Goal: Transaction & Acquisition: Book appointment/travel/reservation

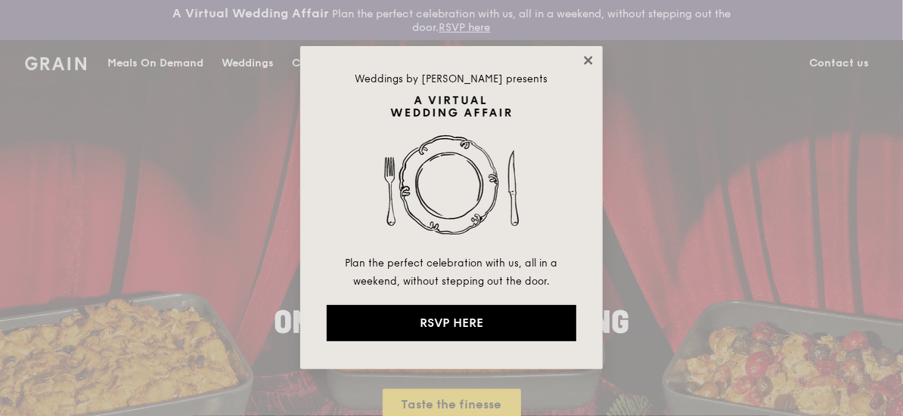
click at [587, 55] on icon at bounding box center [588, 61] width 14 height 14
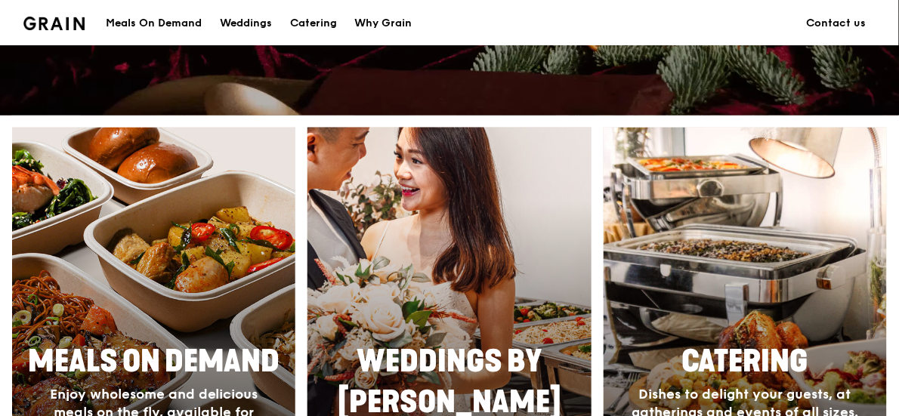
scroll to position [605, 0]
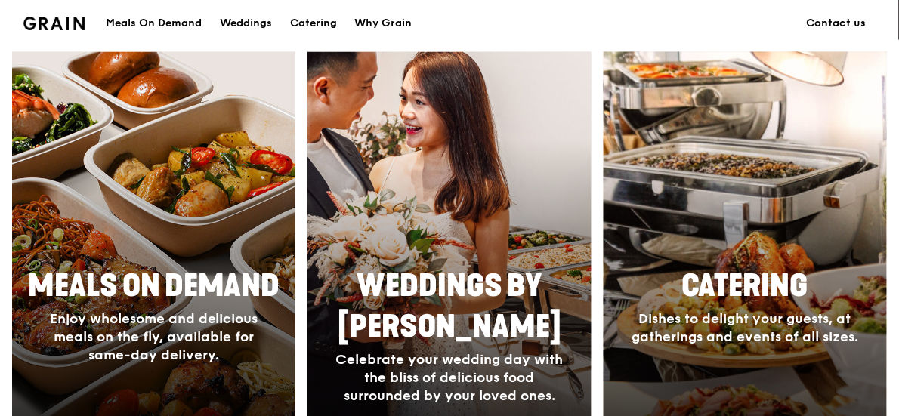
click at [778, 300] on span "Catering" at bounding box center [746, 287] width 126 height 36
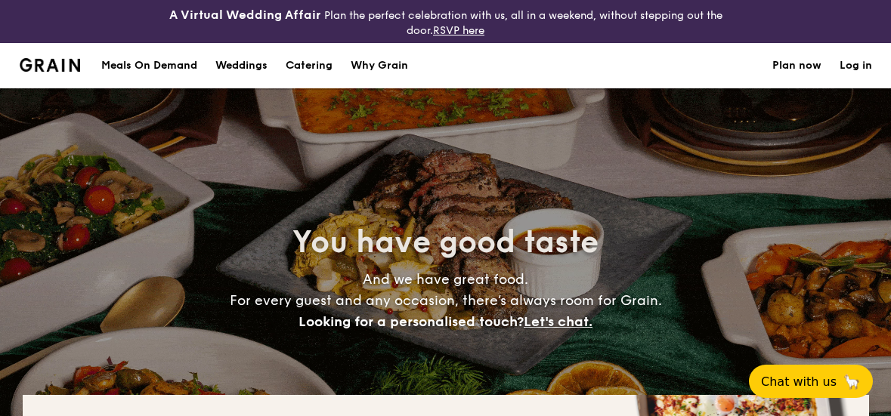
select select
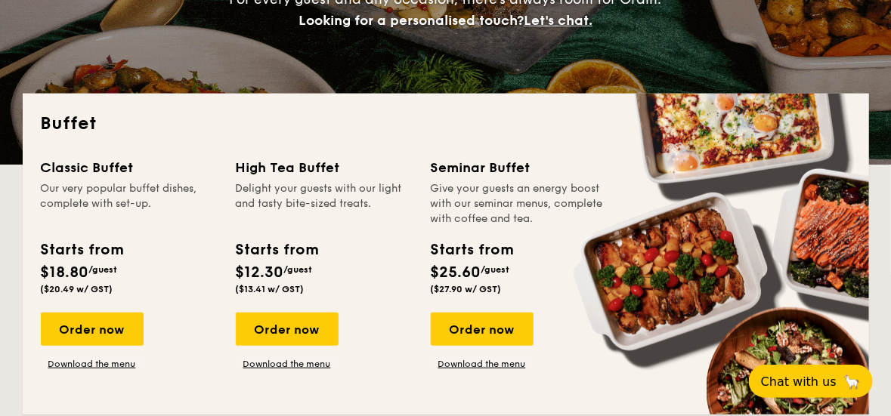
scroll to position [302, 0]
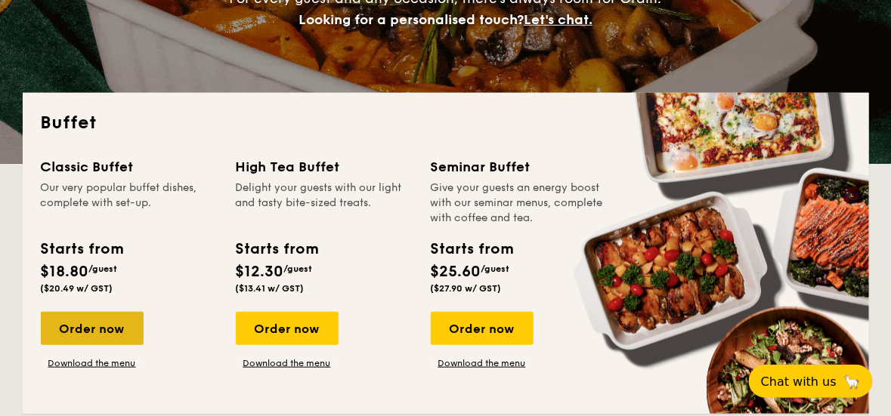
click at [101, 338] on div "Order now" at bounding box center [92, 328] width 103 height 33
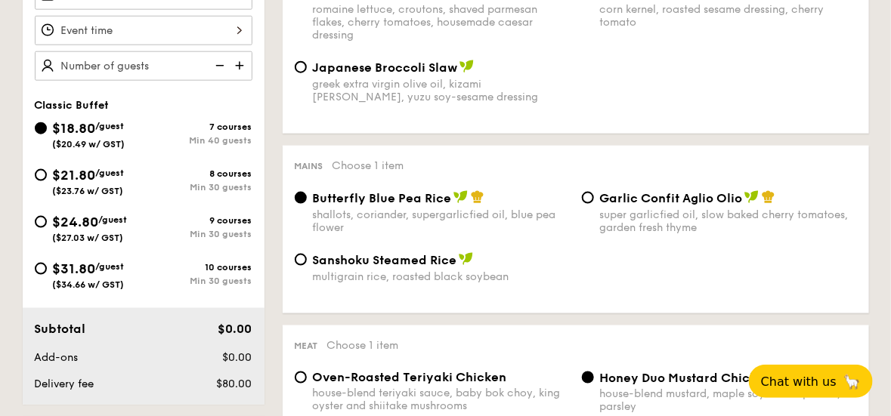
scroll to position [605, 0]
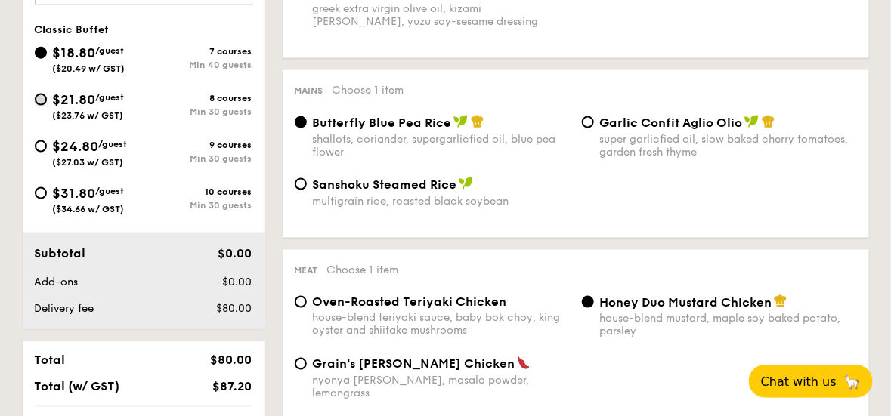
click at [39, 101] on input "$21.80 /guest ($23.76 w/ GST) 8 courses Min 30 guests" at bounding box center [41, 100] width 12 height 12
radio input "true"
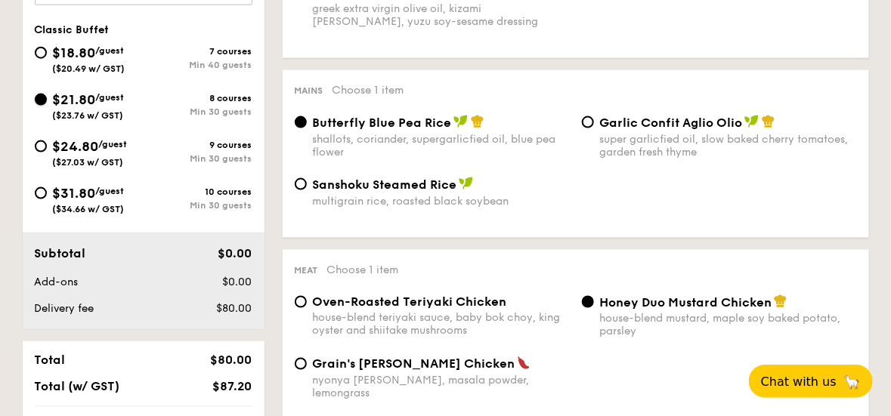
radio input "true"
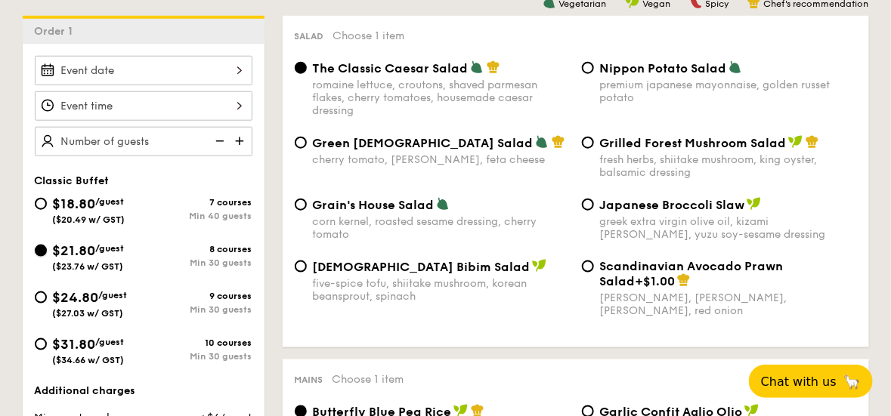
scroll to position [0, 0]
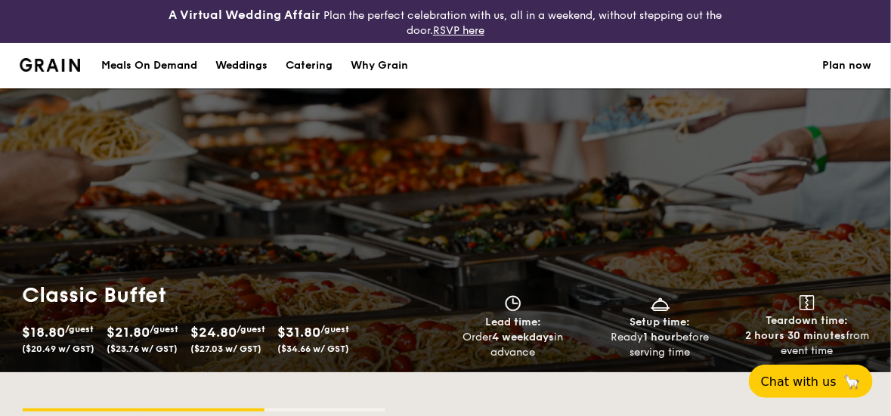
click at [170, 63] on div "Meals On Demand" at bounding box center [149, 65] width 96 height 45
click at [324, 67] on div "Catering" at bounding box center [309, 65] width 47 height 45
select select
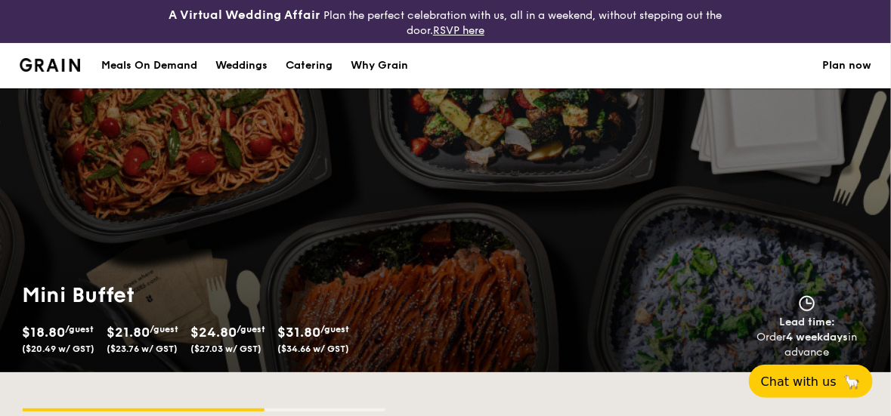
radio input "true"
radio input "false"
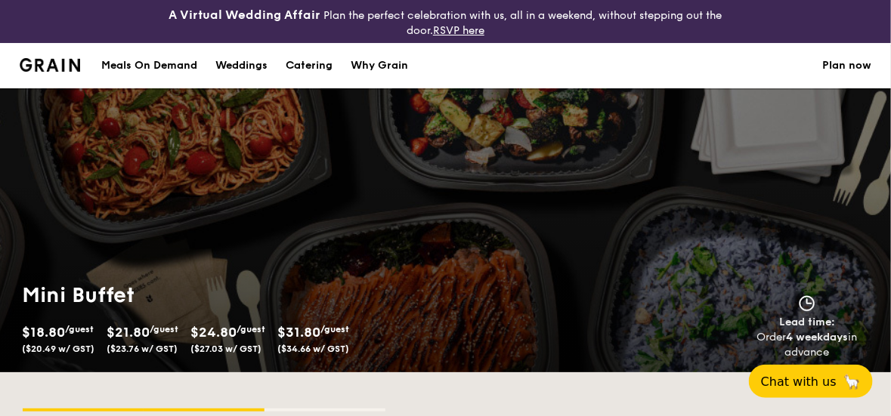
radio input "true"
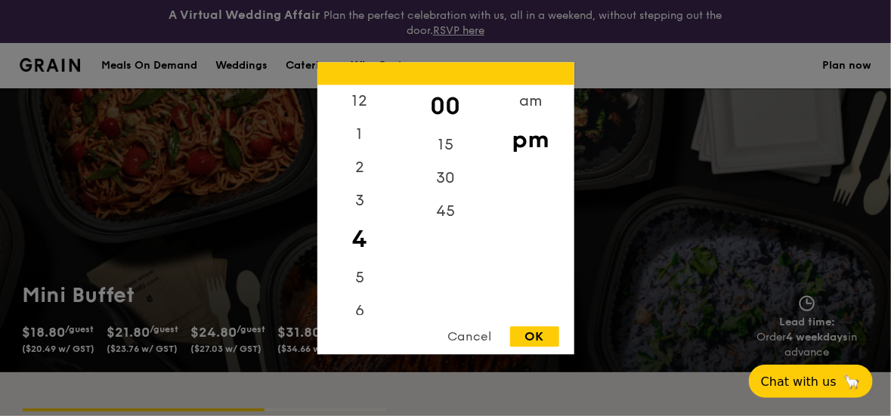
click at [158, 137] on div at bounding box center [445, 208] width 891 height 416
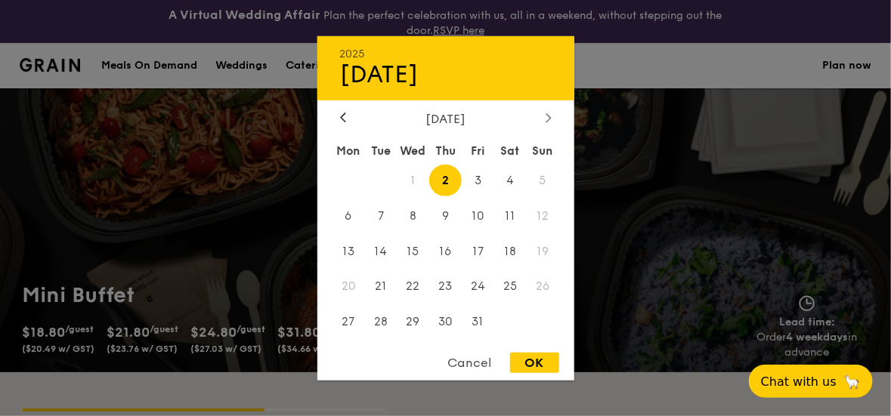
click at [546, 113] on icon at bounding box center [549, 118] width 6 height 10
click at [482, 289] on span "21" at bounding box center [478, 287] width 33 height 33
click at [538, 365] on div "OK" at bounding box center [534, 363] width 49 height 20
type input "Nov 21, 2025"
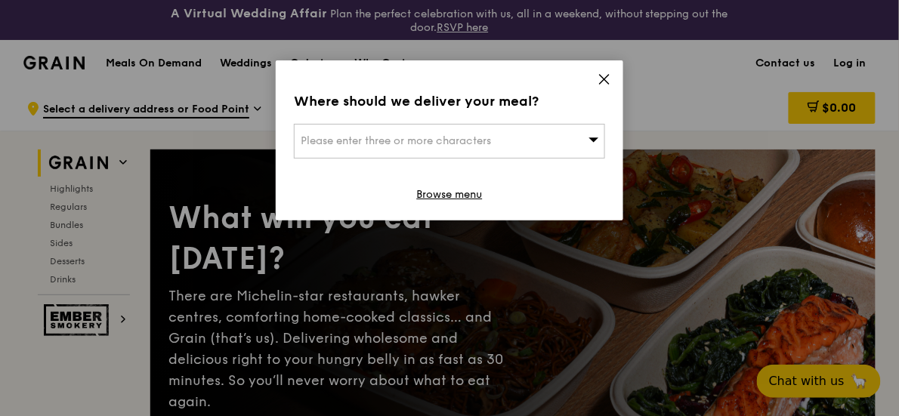
click at [593, 139] on icon at bounding box center [595, 140] width 10 height 5
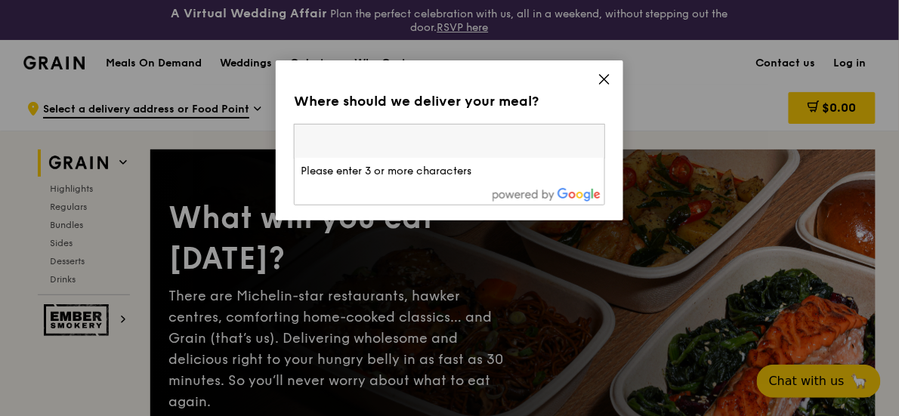
click at [531, 142] on input "search" at bounding box center [450, 141] width 310 height 33
type input "535032"
type input "gabpek23@gmail.com"
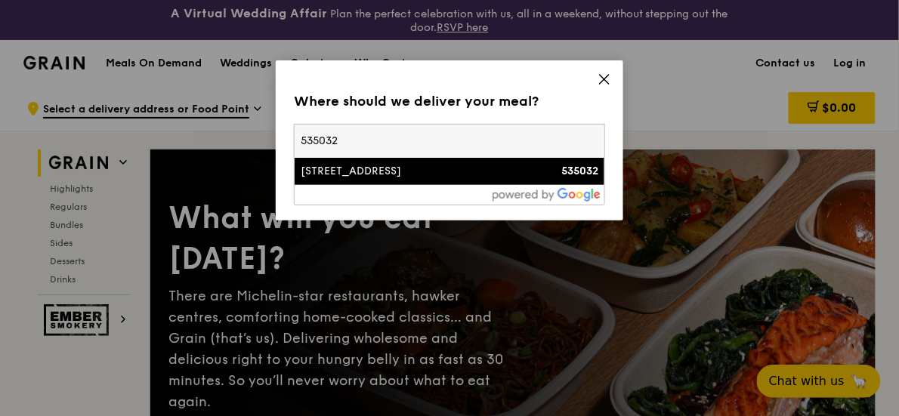
click at [401, 173] on div "23 Thrift Drive" at bounding box center [413, 171] width 224 height 15
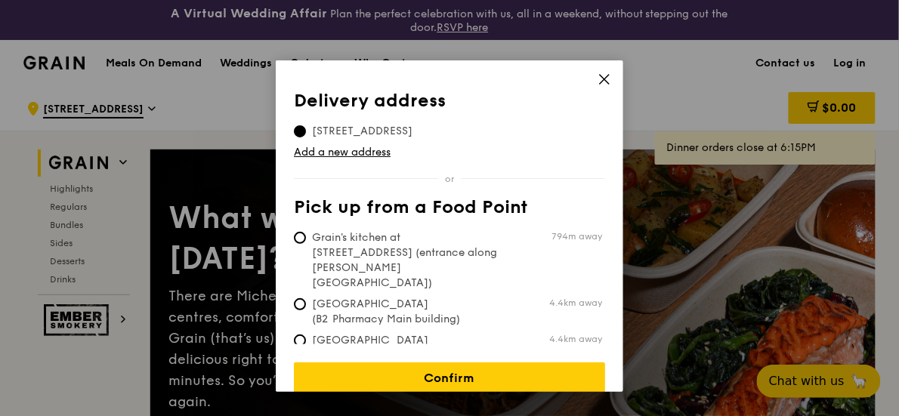
click at [397, 250] on span "Grain's kitchen at 5 Burn Road #05-01 (entrance along Harrison Road)" at bounding box center [406, 261] width 225 height 60
click at [306, 244] on input "Grain's kitchen at 5 Burn Road #05-01 (entrance along Harrison Road) 794m away" at bounding box center [300, 238] width 12 height 12
radio input "true"
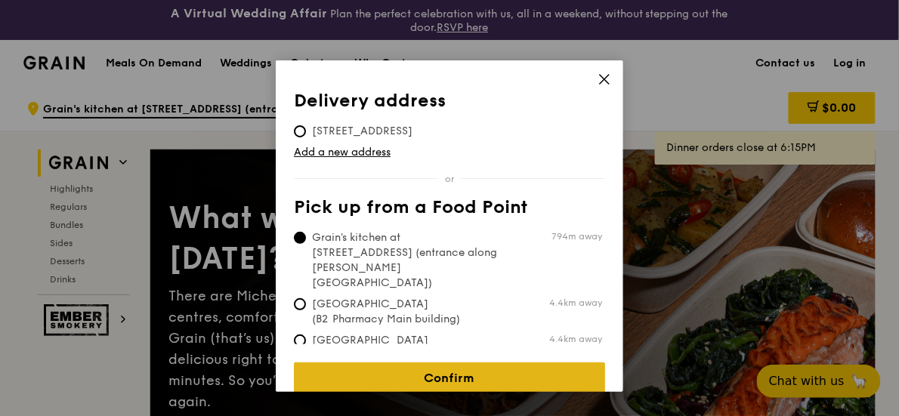
click at [461, 367] on link "Confirm" at bounding box center [449, 379] width 311 height 32
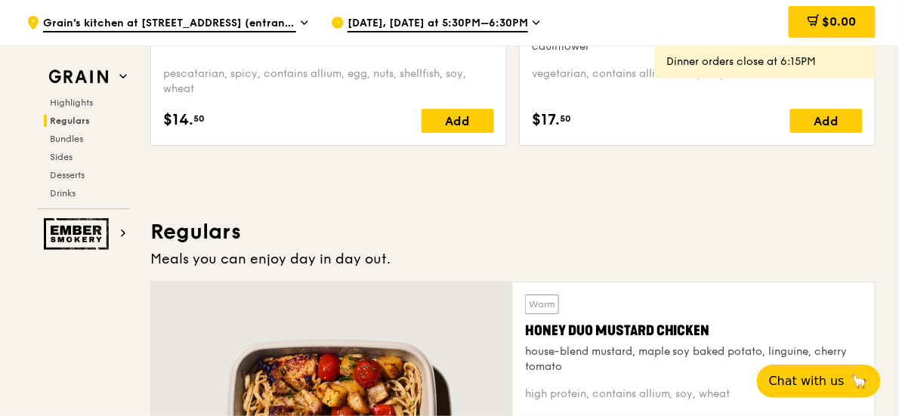
scroll to position [1058, 0]
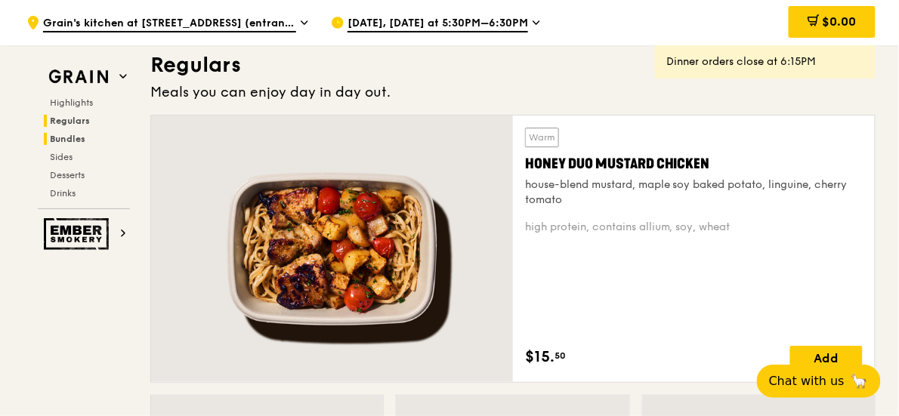
click at [75, 135] on span "Bundles" at bounding box center [68, 139] width 36 height 11
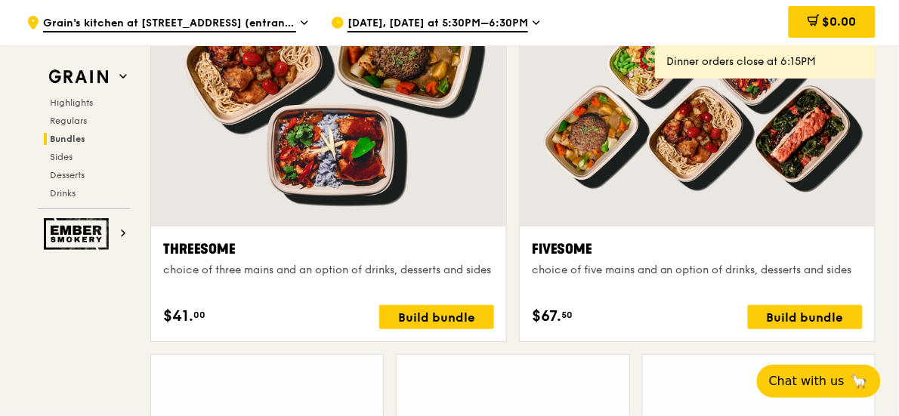
scroll to position [2835, 0]
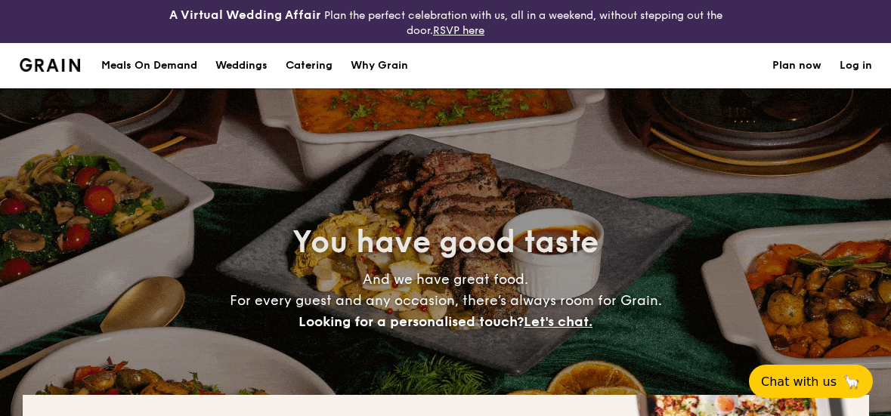
select select
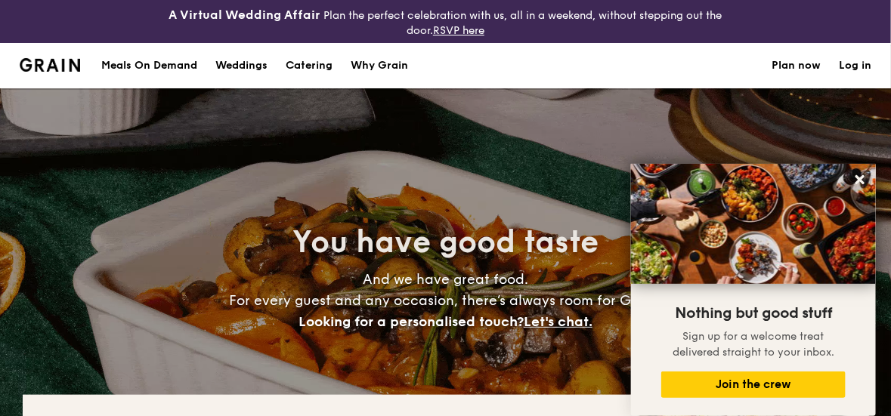
click at [317, 64] on h1 "Catering" at bounding box center [309, 65] width 47 height 45
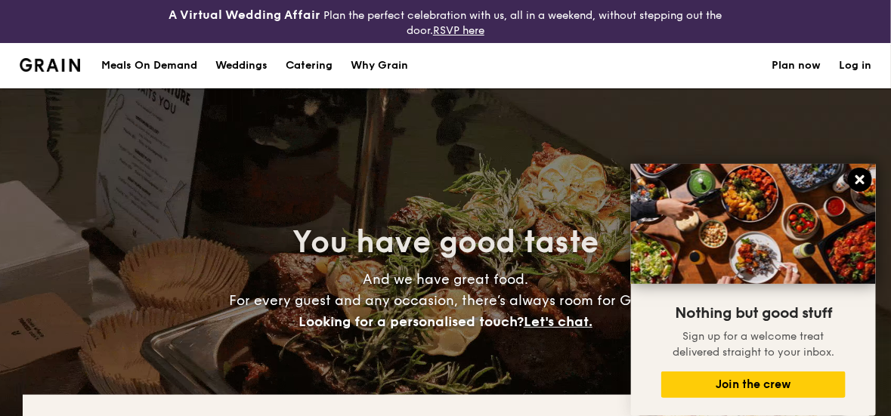
click at [864, 178] on icon at bounding box center [860, 180] width 14 height 14
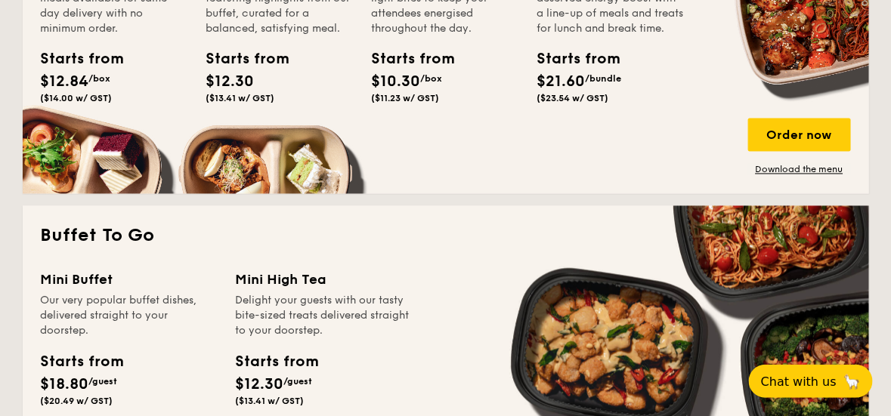
scroll to position [1058, 0]
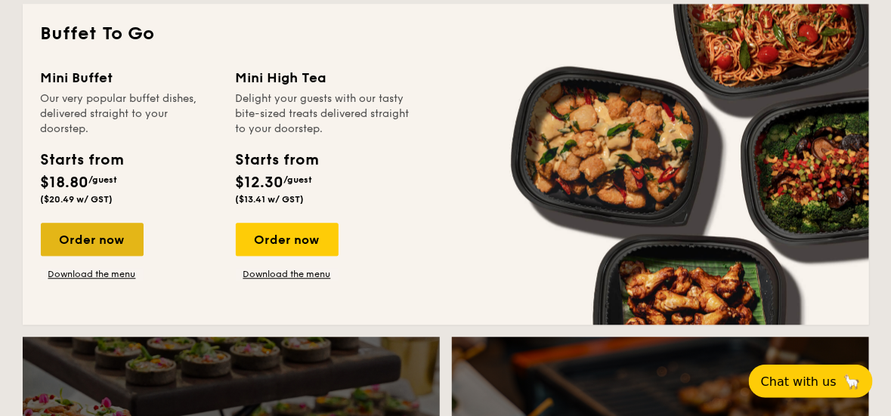
click at [115, 233] on div "Order now" at bounding box center [92, 239] width 103 height 33
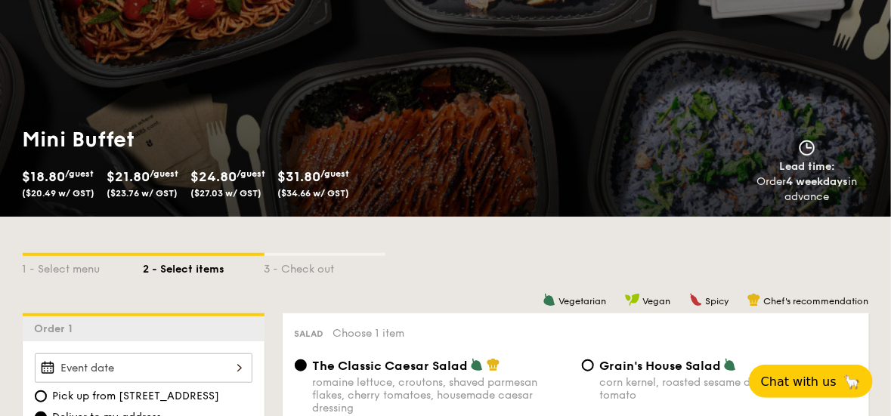
scroll to position [302, 0]
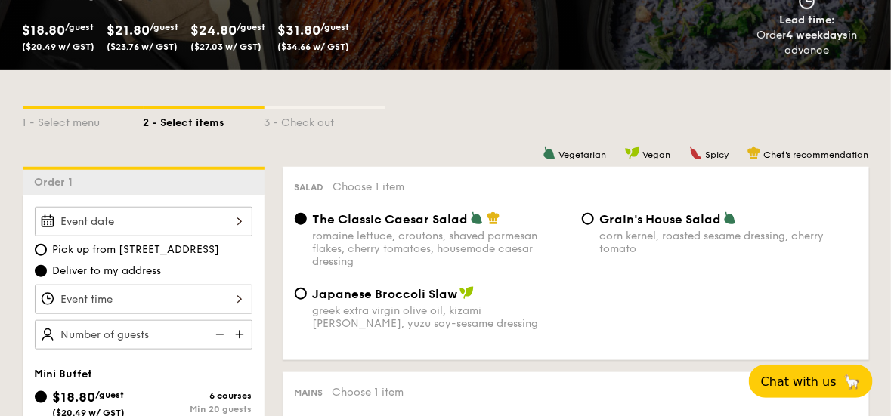
click at [216, 221] on div at bounding box center [144, 221] width 218 height 29
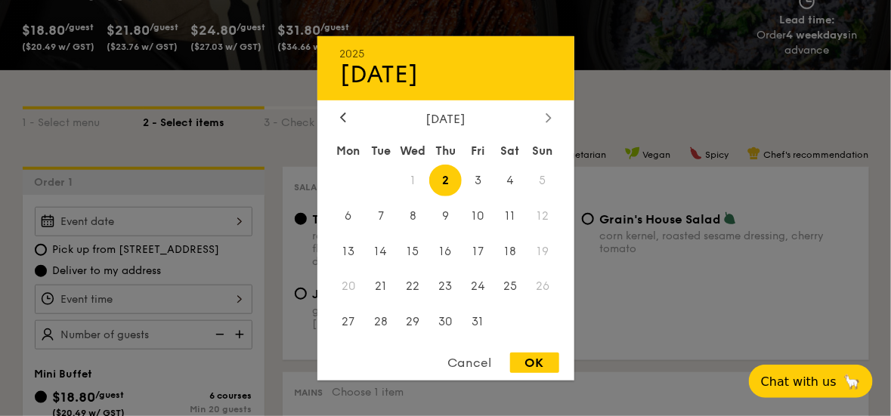
click at [546, 117] on icon at bounding box center [549, 118] width 6 height 10
click at [479, 285] on span "21" at bounding box center [478, 287] width 33 height 33
click at [529, 370] on div "OK" at bounding box center [534, 363] width 49 height 20
type input "Nov 21, 2025"
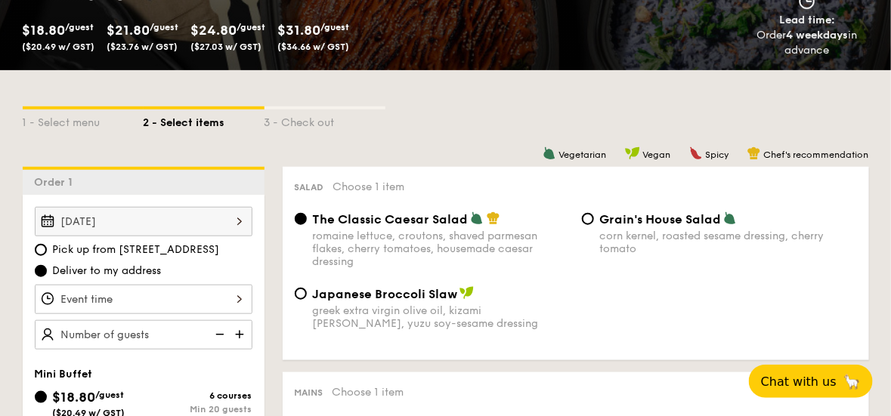
click at [175, 303] on div at bounding box center [144, 299] width 218 height 29
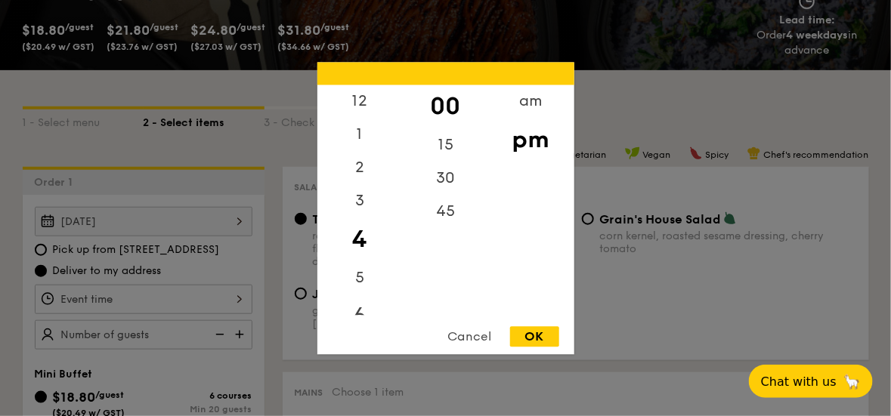
click at [358, 310] on div "6" at bounding box center [359, 317] width 85 height 44
click at [438, 178] on div "30" at bounding box center [445, 184] width 85 height 44
click at [534, 332] on div "OK" at bounding box center [534, 337] width 49 height 20
type input "6:30PM"
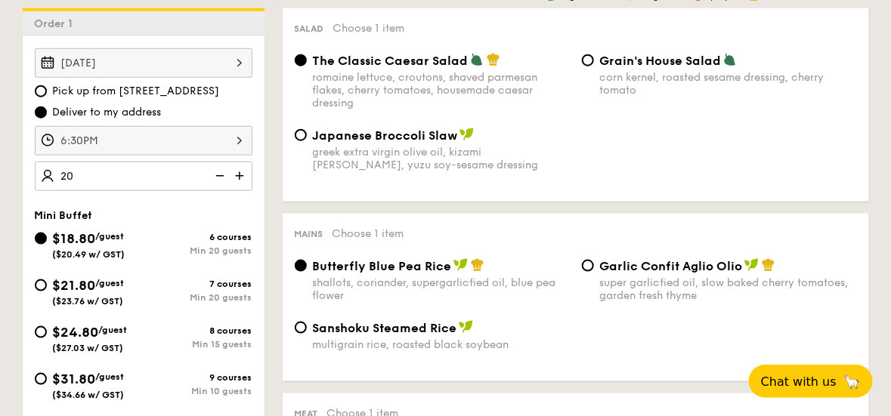
scroll to position [529, 0]
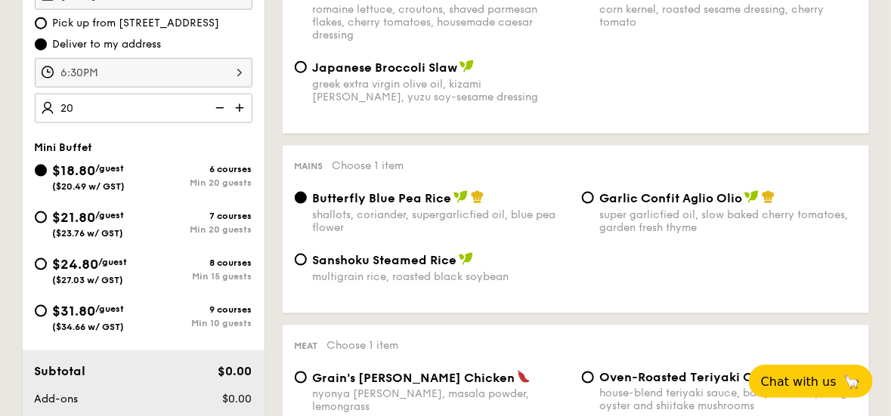
type input "20 guests"
click at [101, 210] on span "/guest" at bounding box center [110, 215] width 29 height 11
click at [47, 212] on input "$21.80 /guest ($23.76 w/ GST) 7 courses Min 20 guests" at bounding box center [41, 218] width 12 height 12
radio input "true"
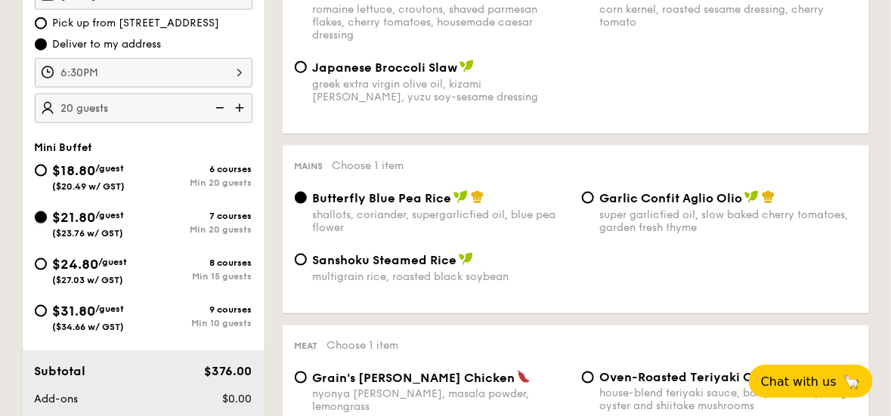
radio input "true"
radio input "false"
radio input "true"
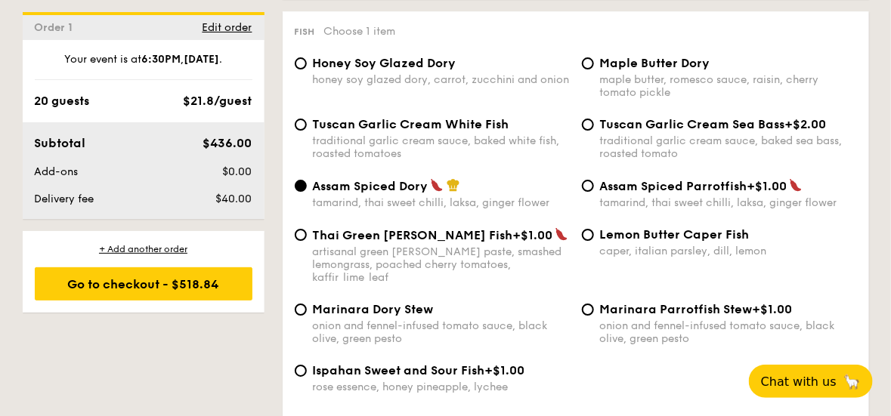
scroll to position [1587, 0]
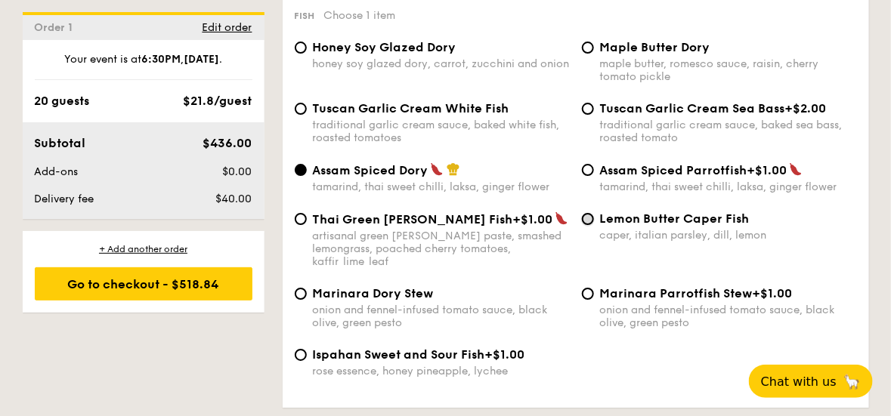
click at [584, 225] on input "Lemon Butter Caper Fish caper, italian parsley, dill, lemon" at bounding box center [588, 219] width 12 height 12
radio input "true"
click at [302, 288] on input "Marinara Dory Stew onion and fennel-infused tomato sauce, black olive, green pe…" at bounding box center [301, 294] width 12 height 12
radio input "true"
click at [584, 221] on input "Lemon Butter Caper Fish caper, italian parsley, dill, lemon" at bounding box center [588, 219] width 12 height 12
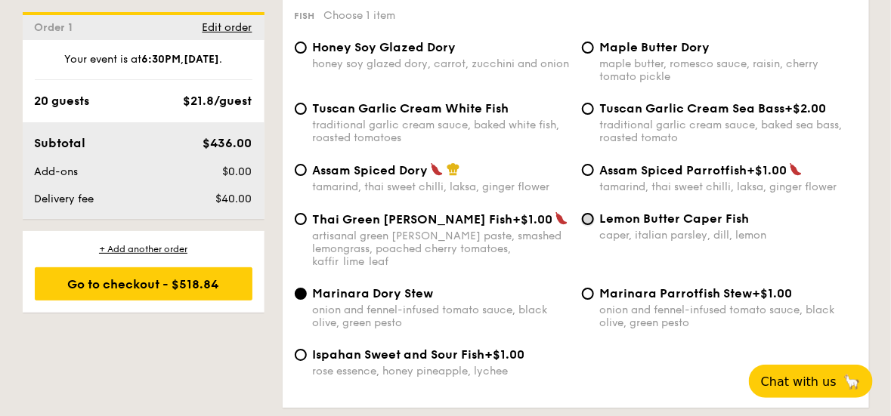
radio input "true"
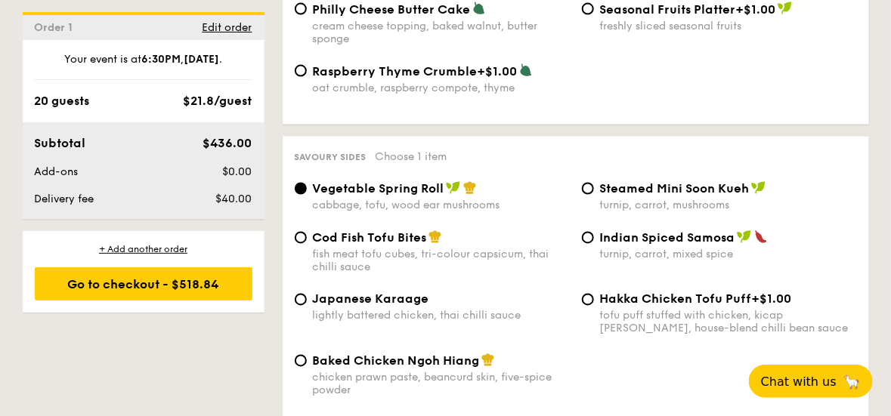
scroll to position [2570, 0]
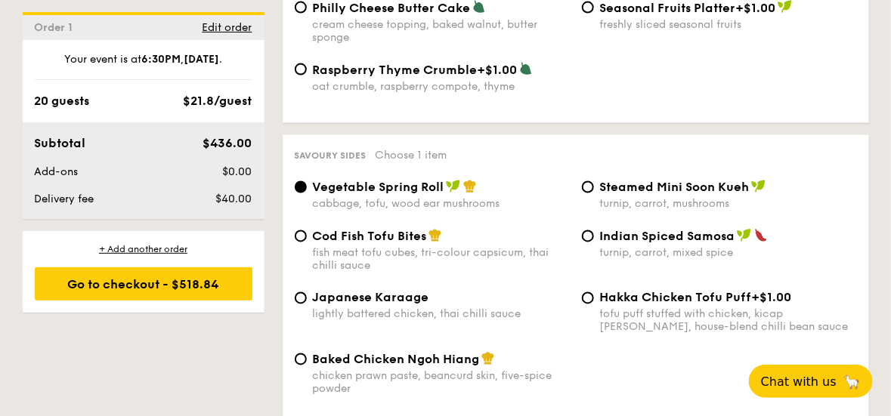
click at [389, 243] on span "Cod Fish Tofu Bites" at bounding box center [370, 237] width 114 height 14
click at [307, 243] on input "Cod Fish Tofu Bites fish meat tofu cubes, tri-colour capsicum, thai chilli sauce" at bounding box center [301, 237] width 12 height 12
radio input "true"
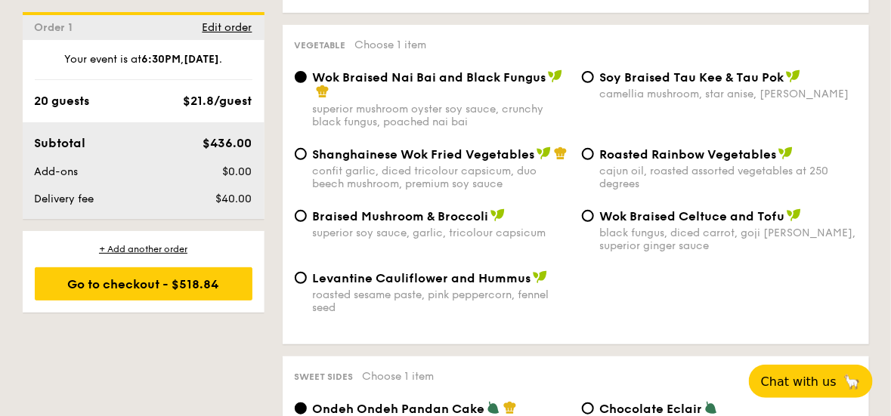
scroll to position [1965, 0]
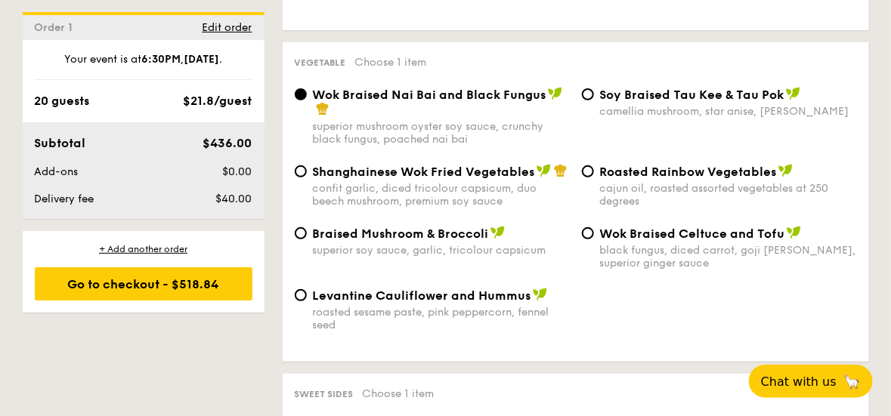
click at [621, 166] on span "Roasted Rainbow Vegetables" at bounding box center [688, 172] width 177 height 14
click at [594, 166] on input "Roasted Rainbow Vegetables cajun oil, roasted assorted vegetables at 250 degrees" at bounding box center [588, 172] width 12 height 12
radio input "true"
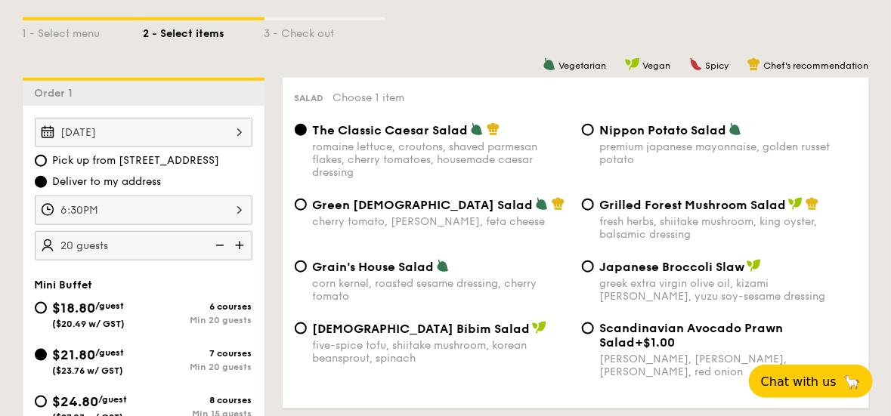
scroll to position [378, 0]
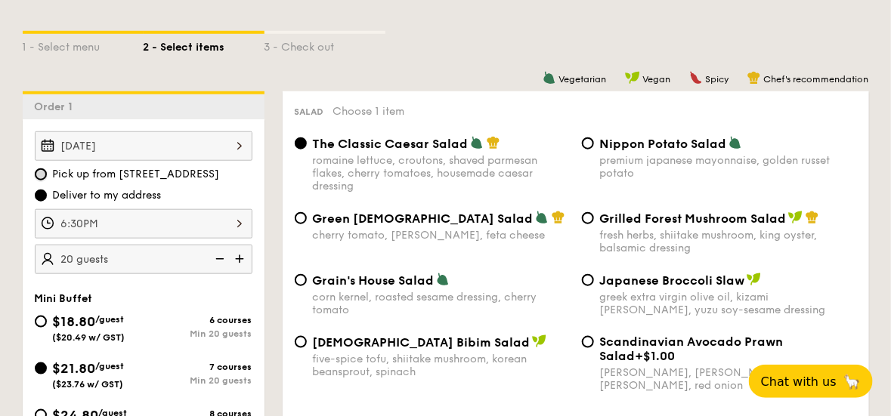
click at [44, 171] on input "Pick up from 5 Burn Road #05-01" at bounding box center [41, 175] width 12 height 12
radio input "true"
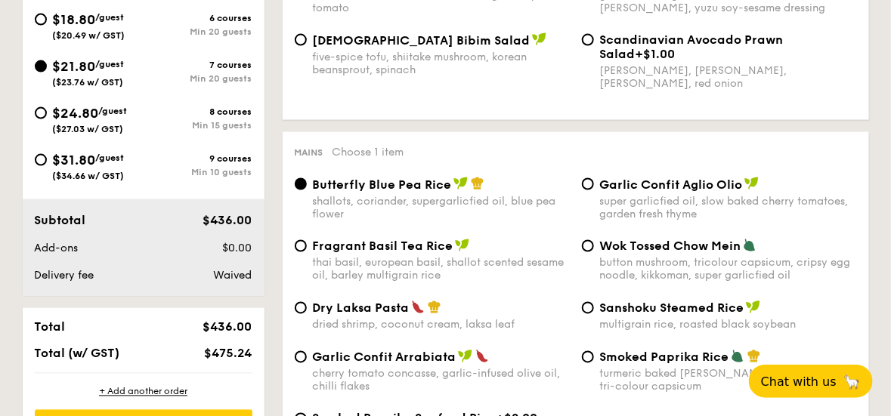
scroll to position [529, 0]
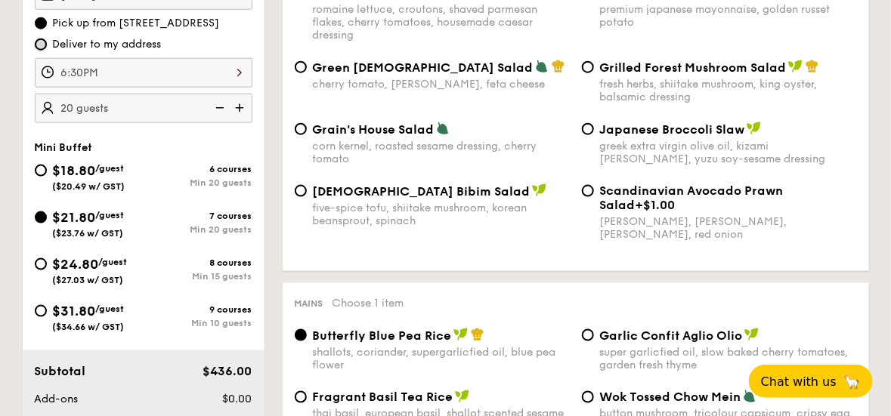
click at [42, 45] on input "Deliver to my address" at bounding box center [41, 45] width 12 height 12
radio input "true"
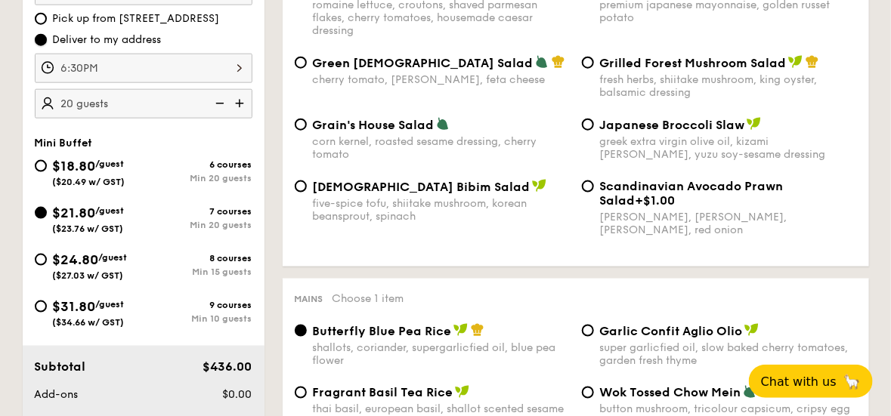
scroll to position [454, 0]
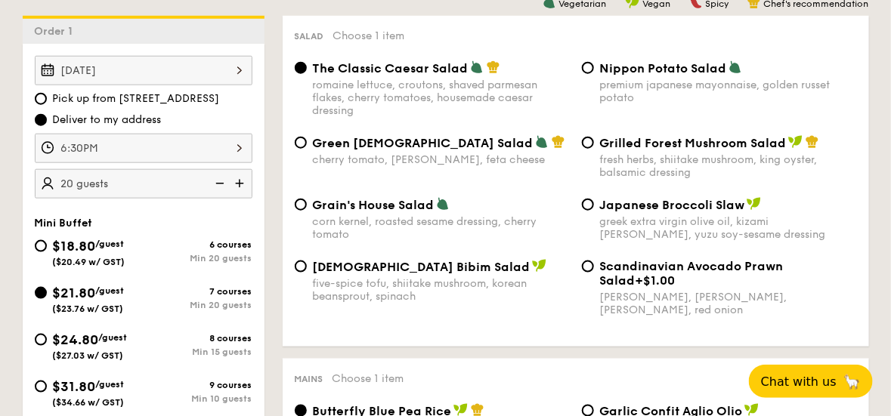
click at [43, 113] on label "Deliver to my address" at bounding box center [144, 120] width 218 height 15
click at [43, 114] on input "Deliver to my address" at bounding box center [41, 120] width 12 height 12
click at [36, 98] on input "Pick up from 5 Burn Road #05-01" at bounding box center [41, 99] width 12 height 12
radio input "true"
click at [42, 243] on input "$18.80 /guest ($20.49 w/ GST) 6 courses Min 20 guests" at bounding box center [41, 246] width 12 height 12
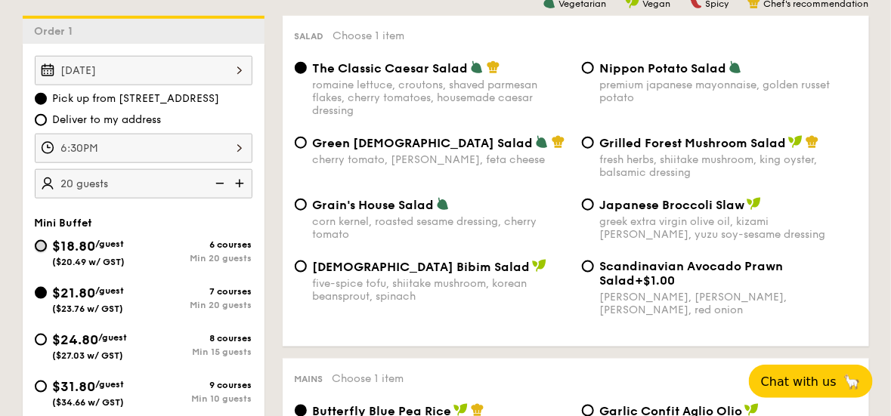
radio input "true"
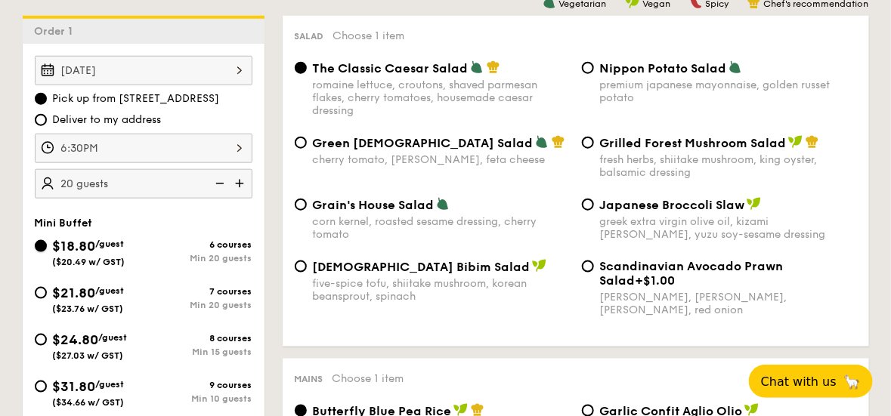
radio input "true"
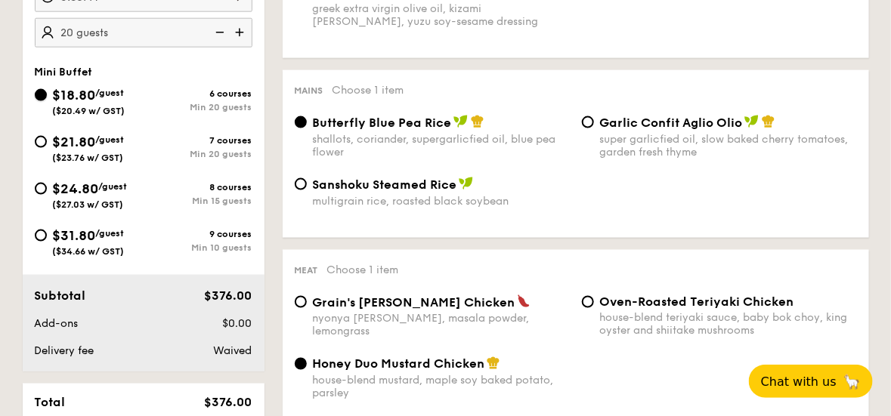
scroll to position [680, 0]
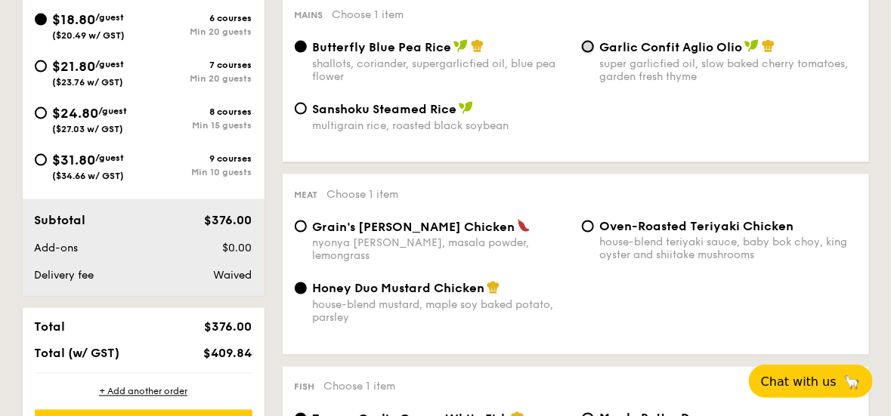
click at [587, 47] on input "Garlic Confit Aglio Olio super garlicfied oil, slow baked cherry tomatoes, gard…" at bounding box center [588, 47] width 12 height 12
radio input "true"
click at [583, 232] on input "Oven-Roasted Teriyaki Chicken house-blend teriyaki sauce, baby bok choy, king o…" at bounding box center [588, 227] width 12 height 12
radio input "true"
click at [344, 288] on span "Honey Duo Mustard Chicken" at bounding box center [399, 289] width 172 height 14
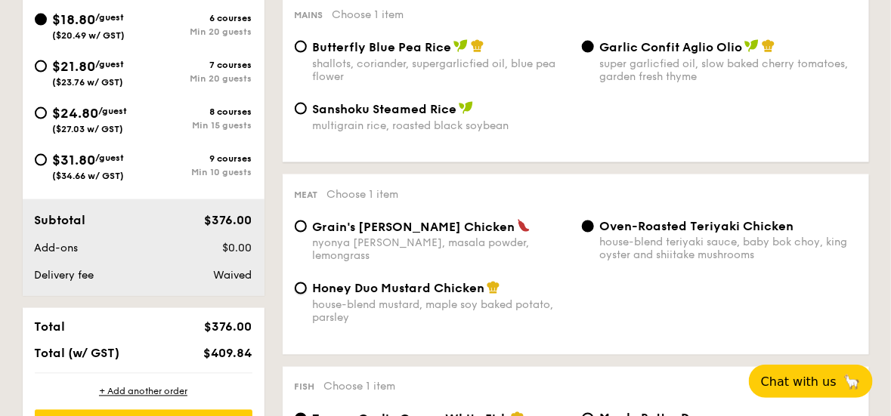
click at [307, 288] on input "Honey Duo Mustard Chicken house-blend mustard, maple soy baked potato, parsley" at bounding box center [301, 289] width 12 height 12
radio input "true"
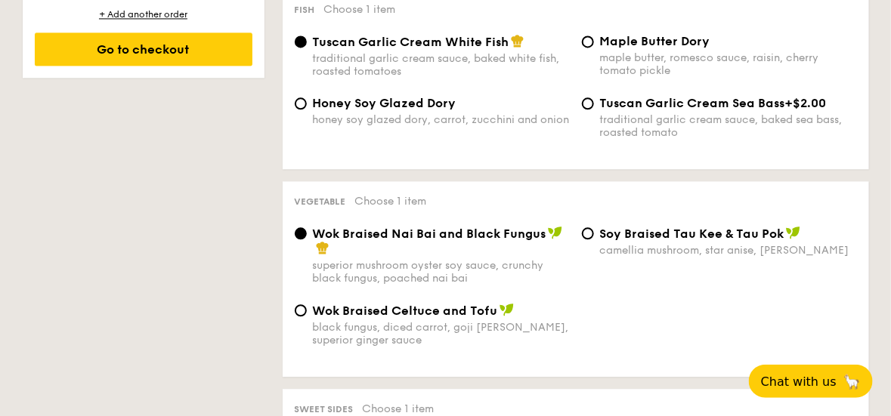
scroll to position [1134, 0]
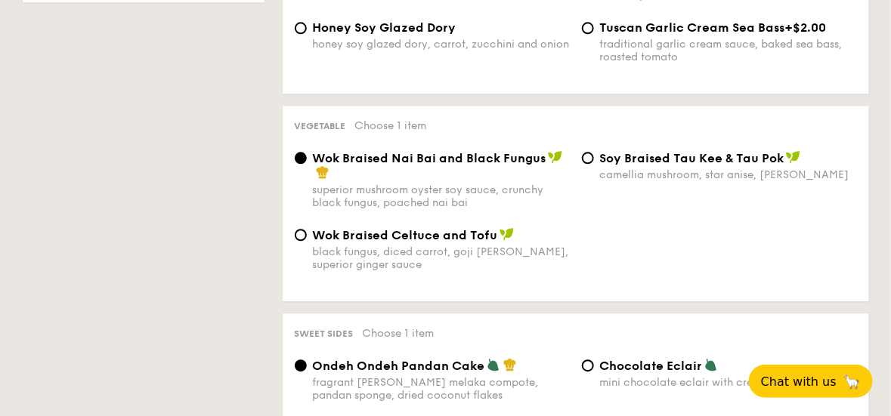
click at [354, 243] on span "Wok Braised Celtuce and Tofu" at bounding box center [405, 235] width 185 height 14
click at [307, 241] on input "Wok Braised Celtuce and Tofu black fungus, diced carrot, goji berry, superior g…" at bounding box center [301, 235] width 12 height 12
radio input "true"
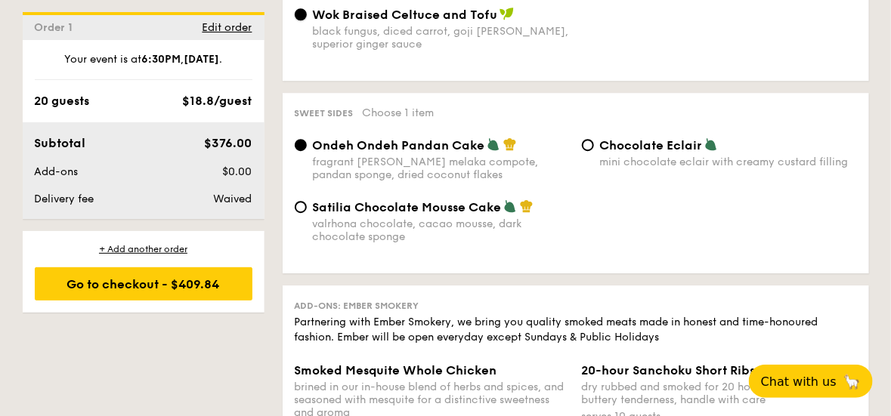
scroll to position [1361, 0]
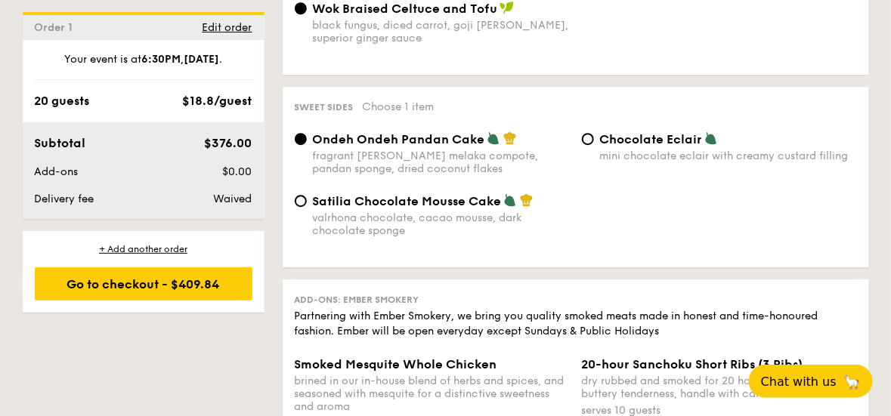
click at [454, 209] on span "Satilia Chocolate Mousse Cake" at bounding box center [407, 201] width 189 height 14
click at [307, 207] on input "Satilia Chocolate Mousse Cake valrhona chocolate, cacao mousse, dark chocolate …" at bounding box center [301, 201] width 12 height 12
radio input "true"
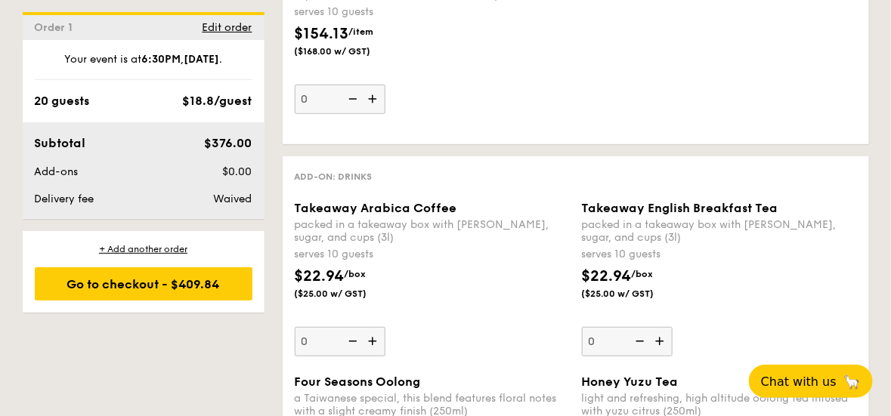
scroll to position [1965, 0]
